Goal: Task Accomplishment & Management: Use online tool/utility

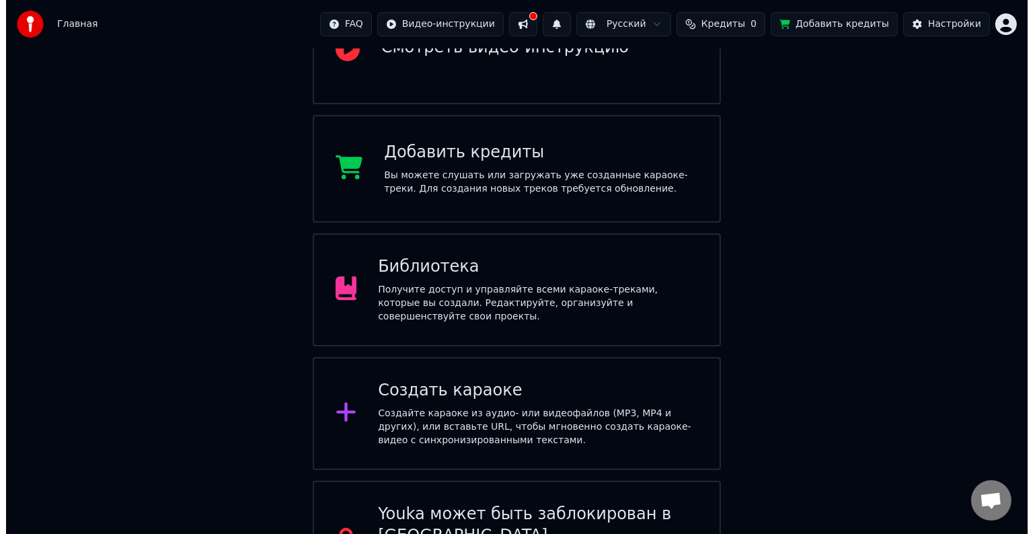
scroll to position [224, 0]
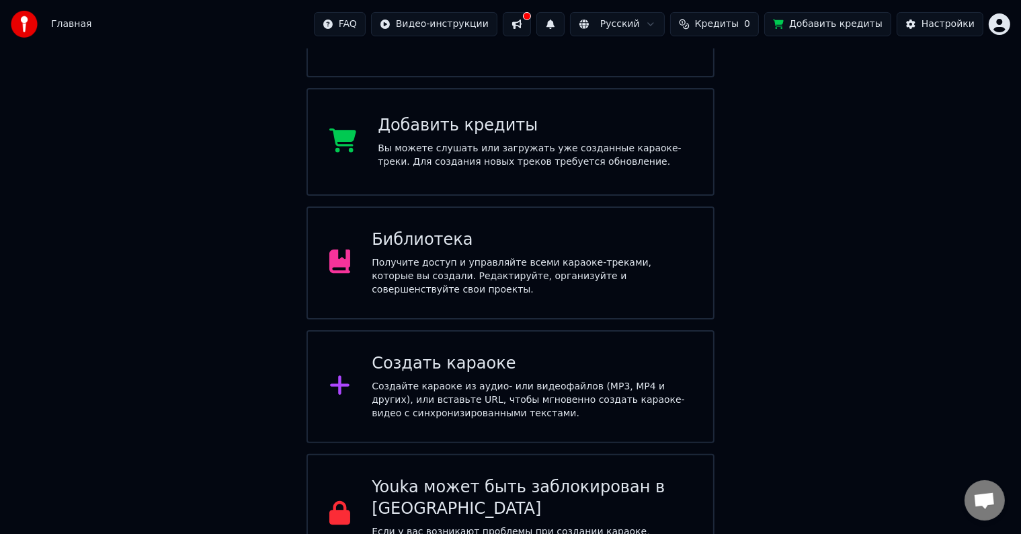
click at [480, 353] on div "Создать караоке" at bounding box center [532, 364] width 320 height 22
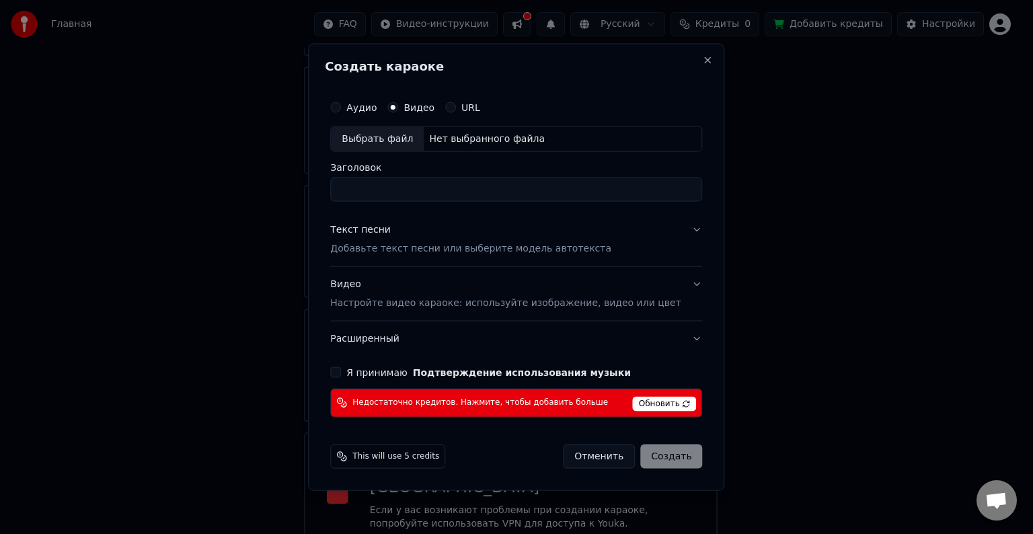
click at [449, 140] on div "Нет выбранного файла" at bounding box center [486, 138] width 126 height 13
type input "**********"
click at [444, 237] on div "Текст песни Добавьте текст песни или выберите модель автотекста" at bounding box center [470, 239] width 281 height 32
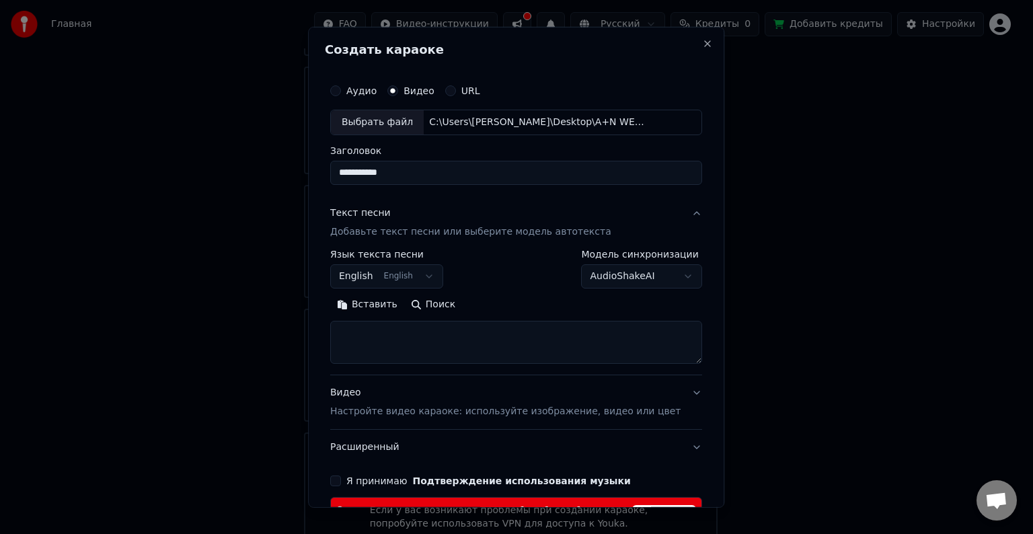
click at [397, 334] on textarea at bounding box center [516, 342] width 372 height 43
paste textarea "**********"
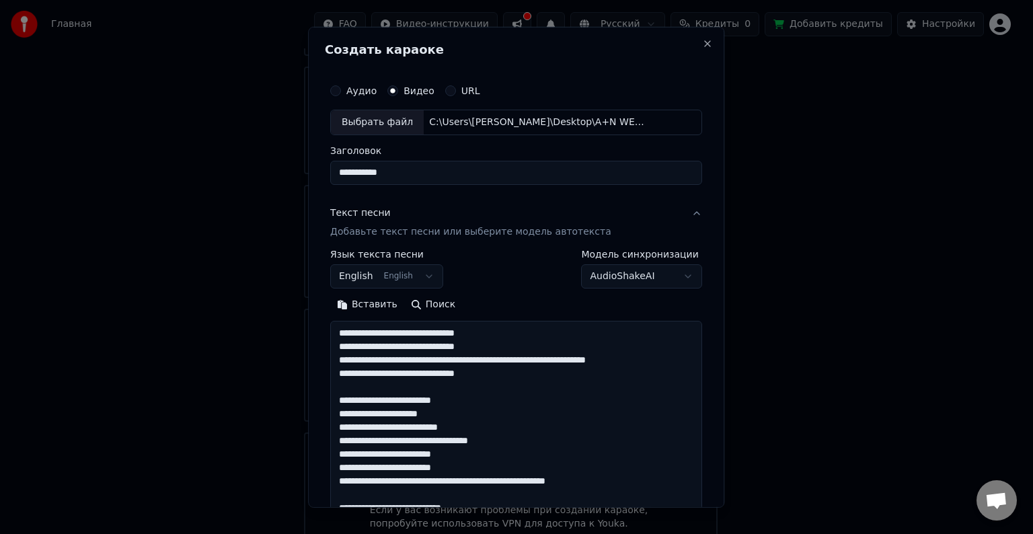
scroll to position [487, 0]
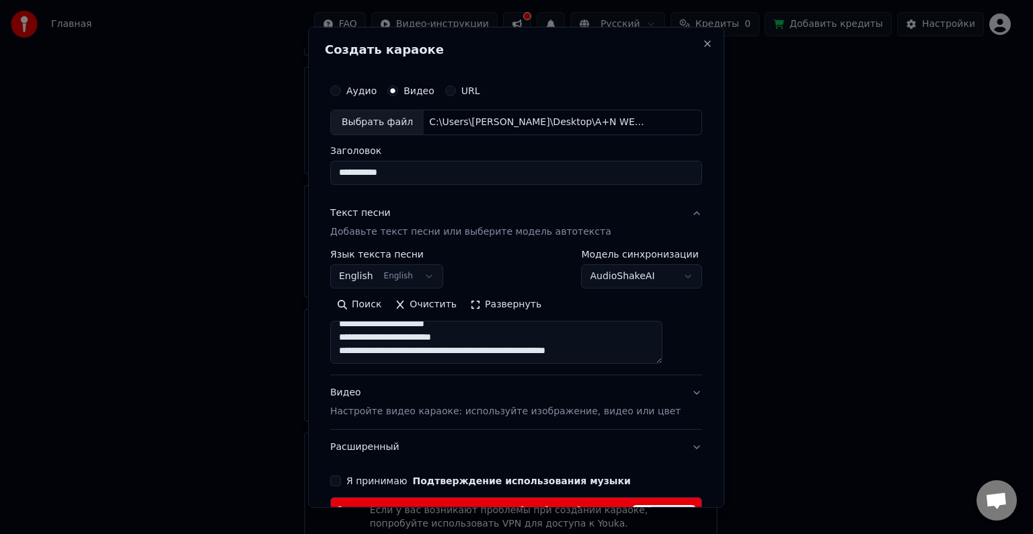
type textarea "**********"
click at [405, 276] on body "Главная FAQ Видео-инструкции Русский Кредиты 0 Добавить кредиты Настройки Добро…" at bounding box center [510, 164] width 1021 height 777
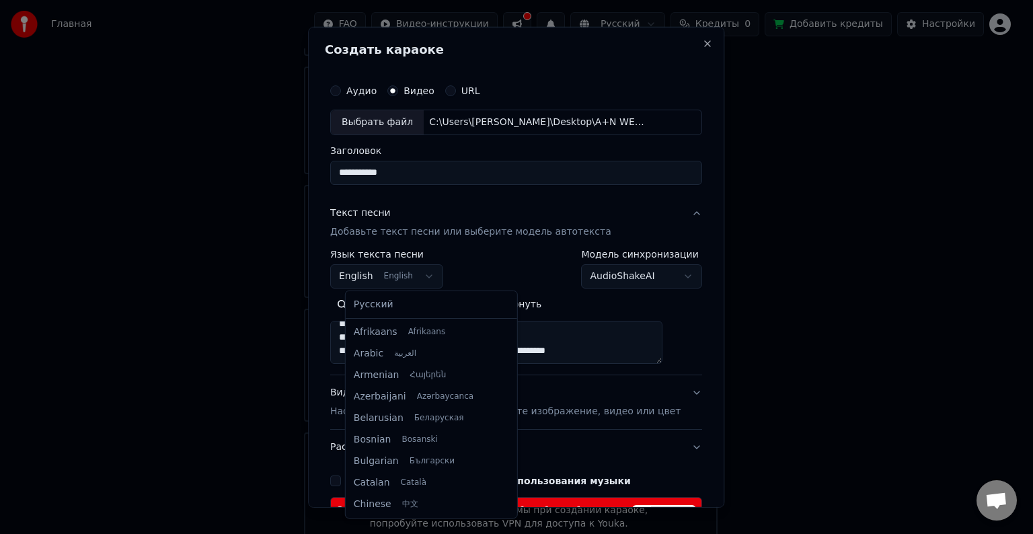
scroll to position [108, 0]
select select "**"
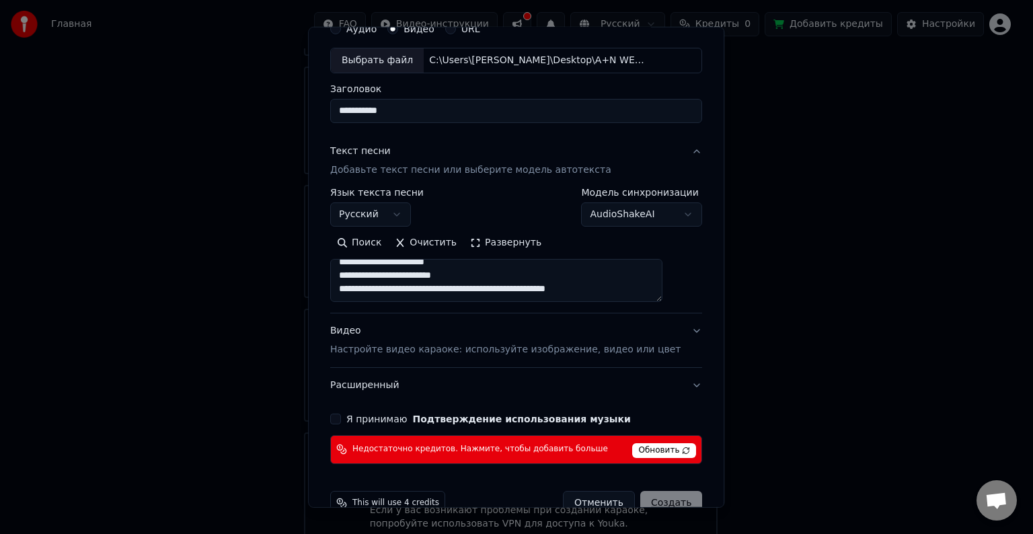
scroll to position [67, 0]
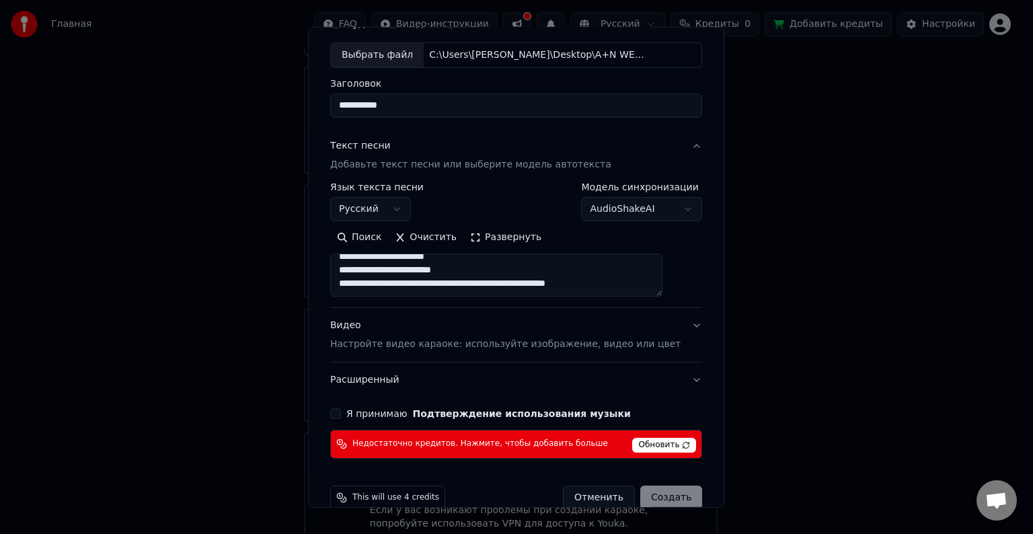
click at [341, 414] on button "Я принимаю Подтверждение использования музыки" at bounding box center [335, 413] width 11 height 11
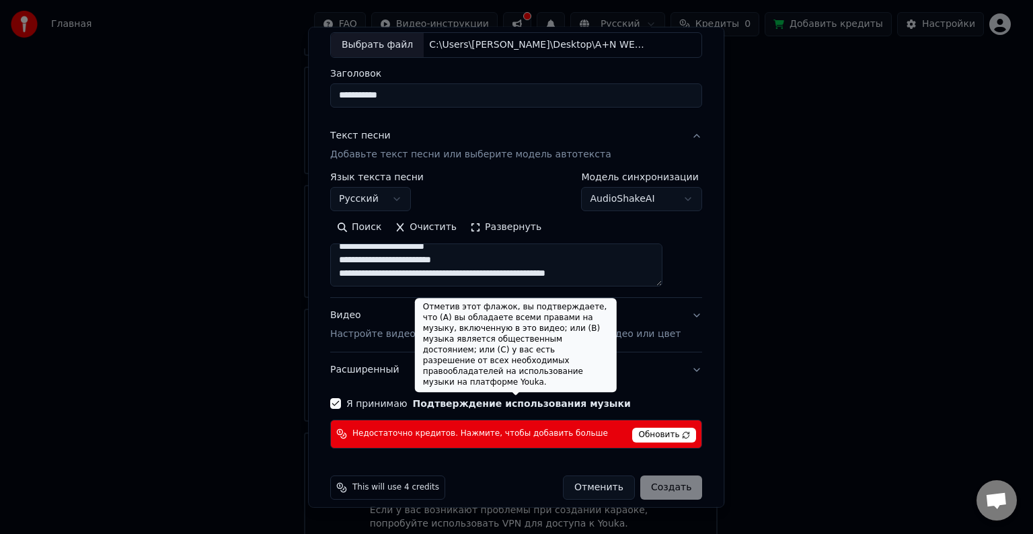
scroll to position [90, 0]
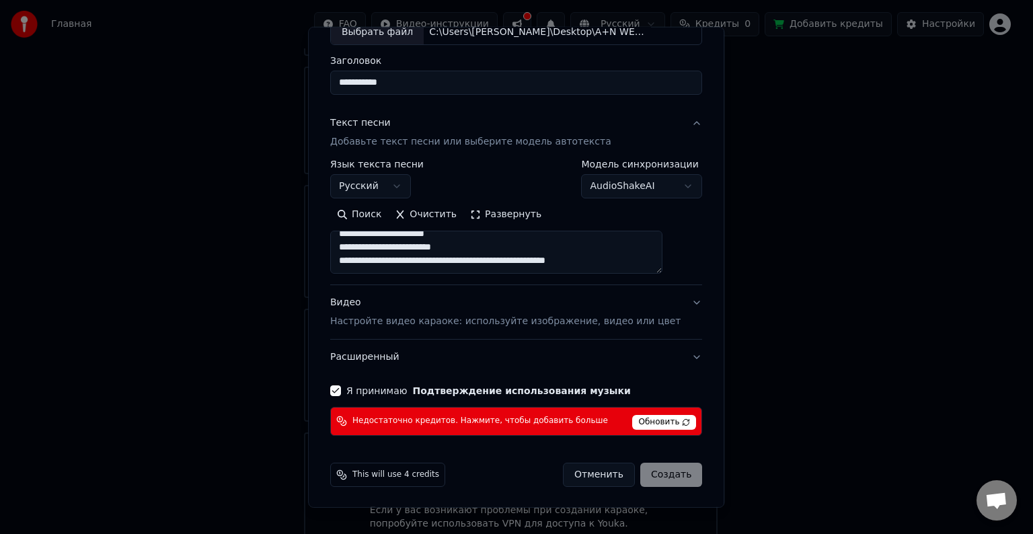
click at [633, 422] on span "Обновить" at bounding box center [665, 422] width 64 height 15
click at [387, 479] on div "This will use 4 credits" at bounding box center [387, 474] width 115 height 24
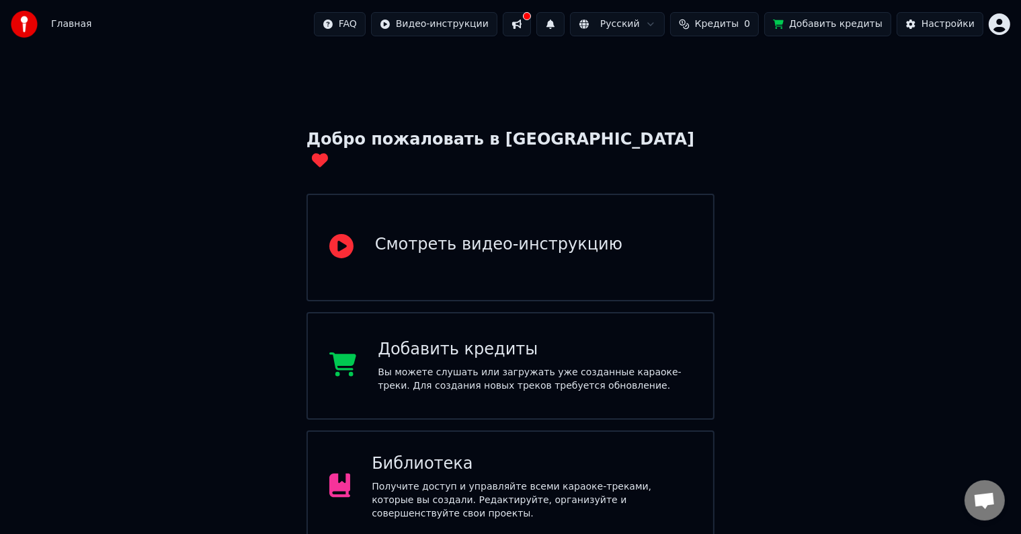
click at [739, 27] on span "Кредиты" at bounding box center [717, 23] width 44 height 13
click at [715, 100] on button "Обновить" at bounding box center [732, 101] width 81 height 24
click at [717, 100] on button "Обновить" at bounding box center [732, 101] width 81 height 24
click at [717, 100] on div "Обновить" at bounding box center [732, 101] width 81 height 24
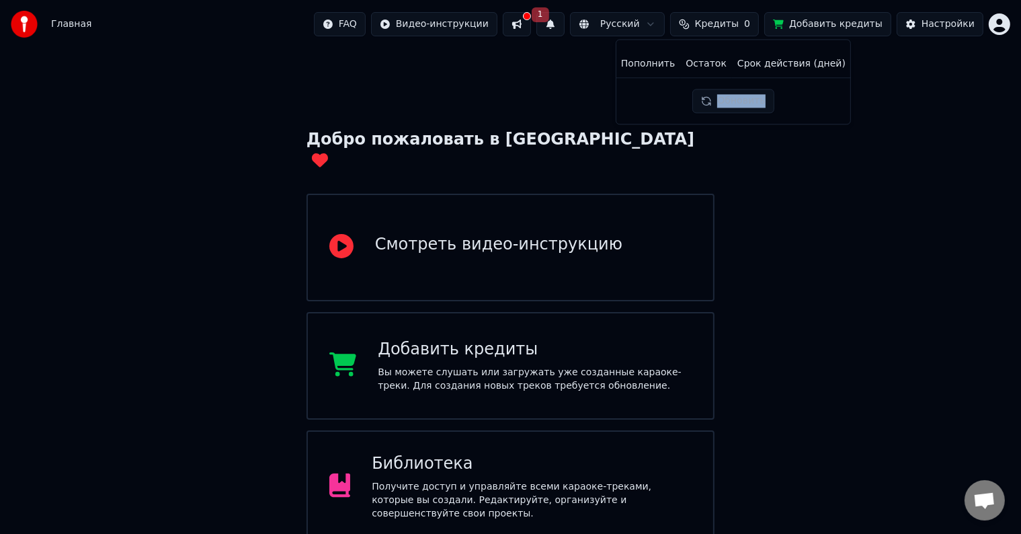
click at [565, 22] on button "1" at bounding box center [550, 24] width 28 height 24
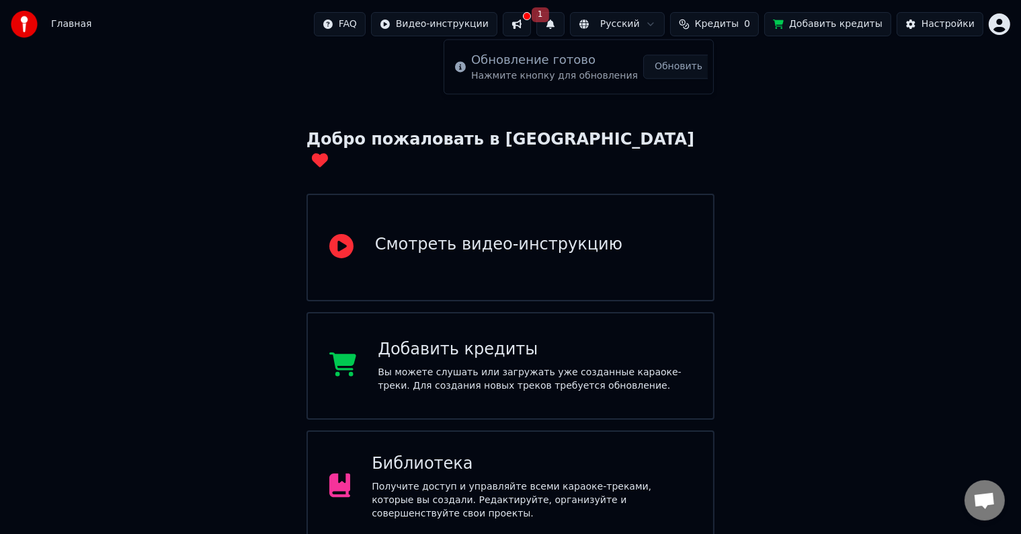
click at [531, 27] on button at bounding box center [517, 24] width 28 height 24
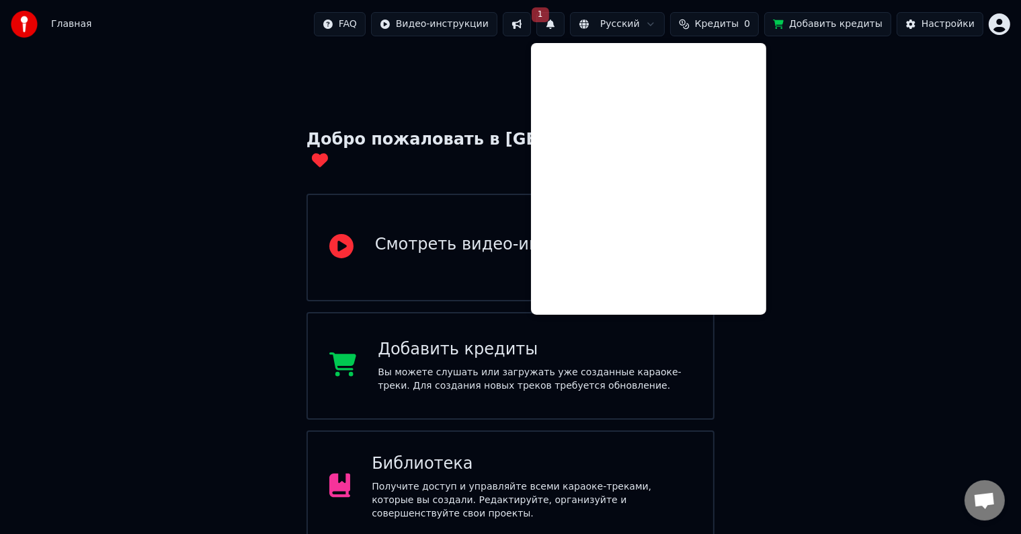
click at [549, 15] on span "1" at bounding box center [540, 14] width 17 height 15
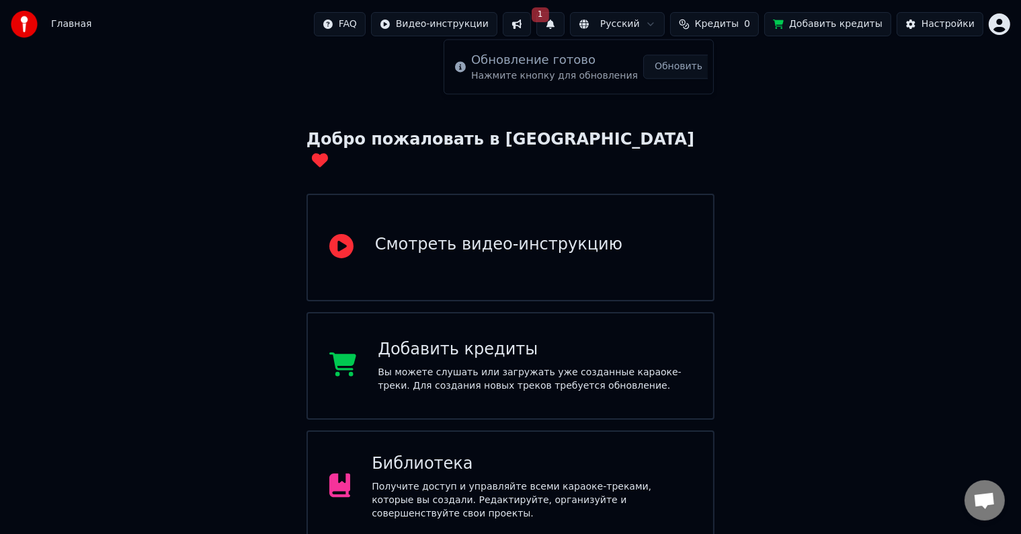
click at [551, 70] on div "Обновление готово Нажмите кнопку для обновления" at bounding box center [554, 66] width 167 height 32
click at [646, 68] on button "Обновить" at bounding box center [678, 66] width 71 height 24
click at [739, 26] on span "Кредиты" at bounding box center [717, 23] width 44 height 13
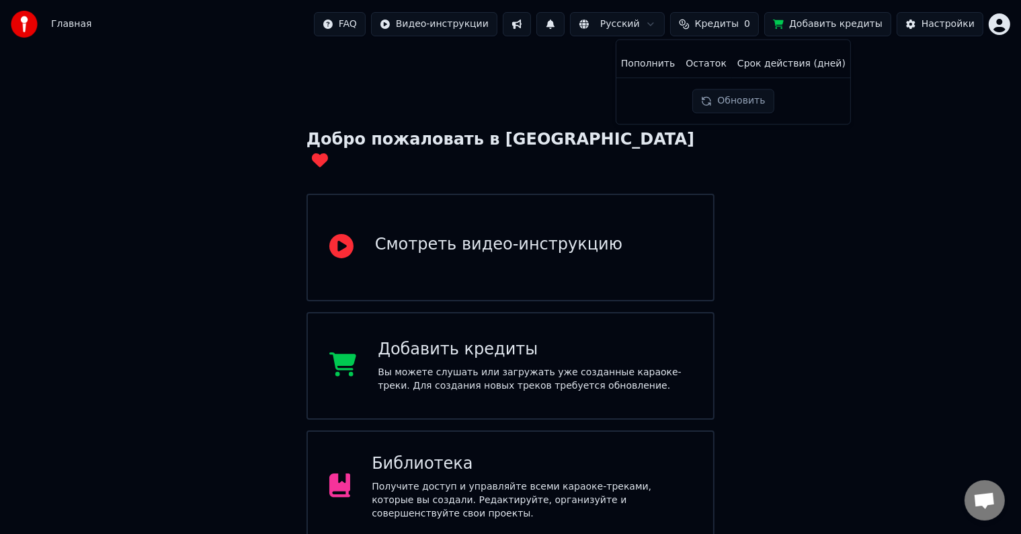
click at [736, 109] on button "Обновить" at bounding box center [732, 101] width 81 height 24
